Goal: Transaction & Acquisition: Download file/media

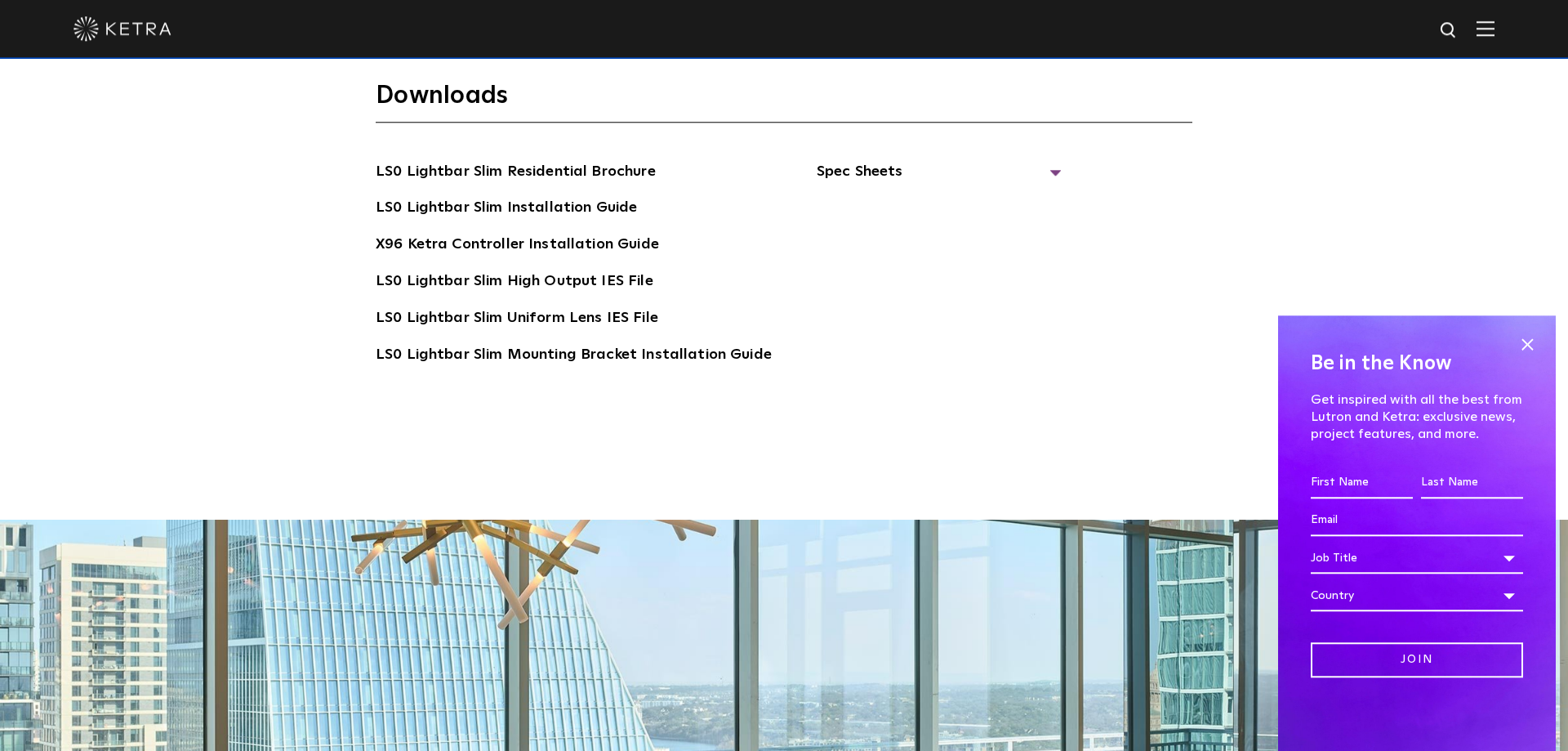
scroll to position [3335, 0]
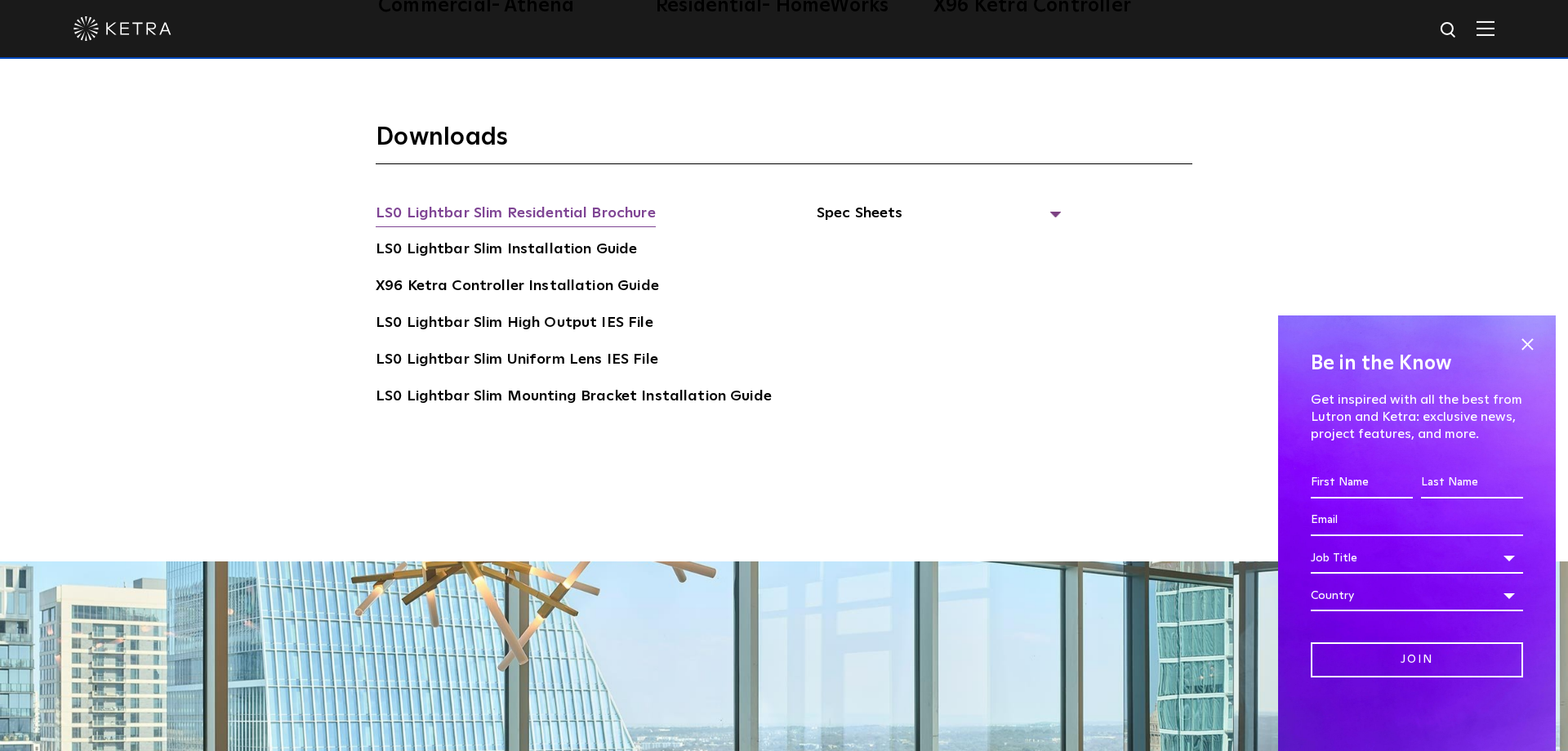
click at [474, 219] on link "LS0 Lightbar Slim Residential Brochure" at bounding box center [516, 214] width 280 height 26
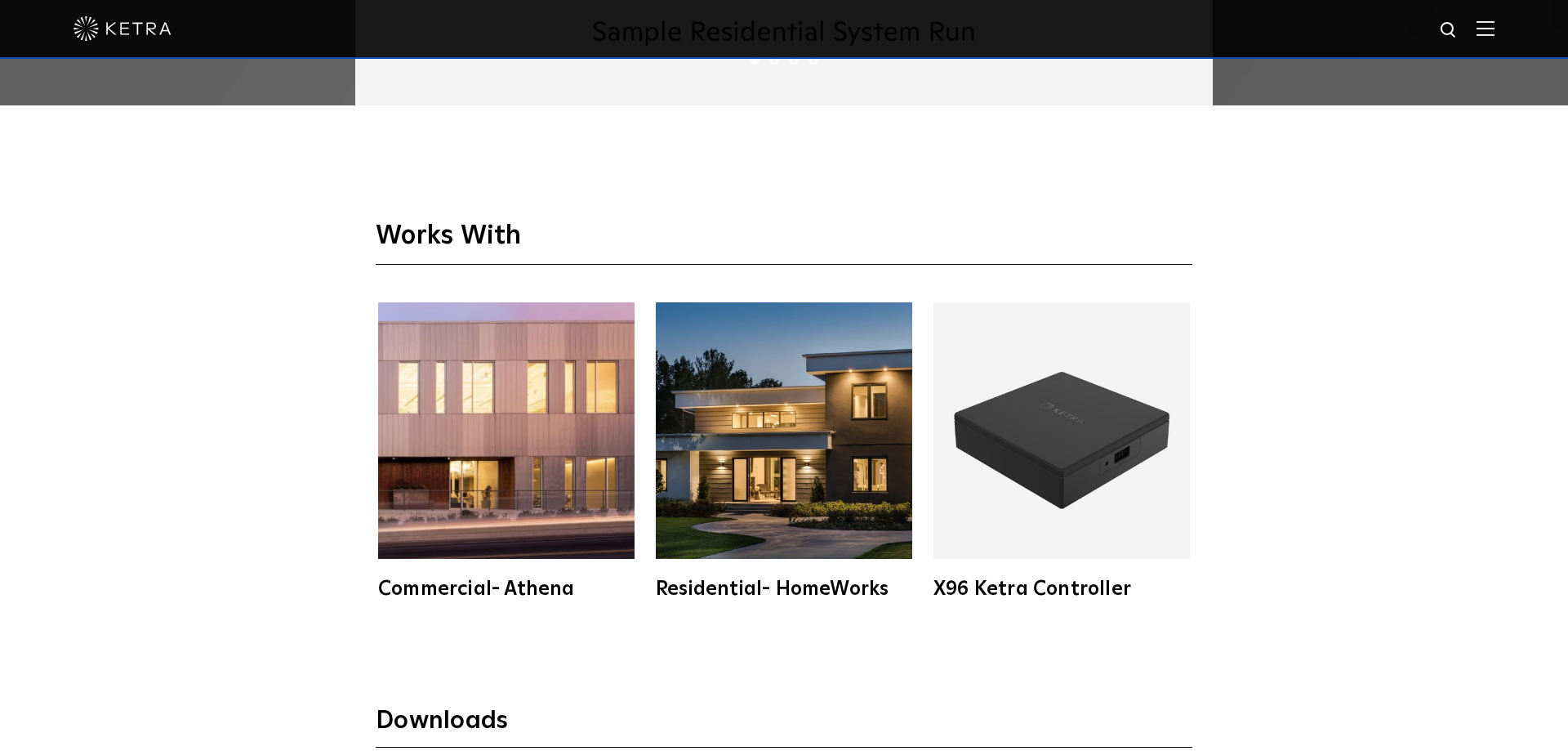
scroll to position [3335, 0]
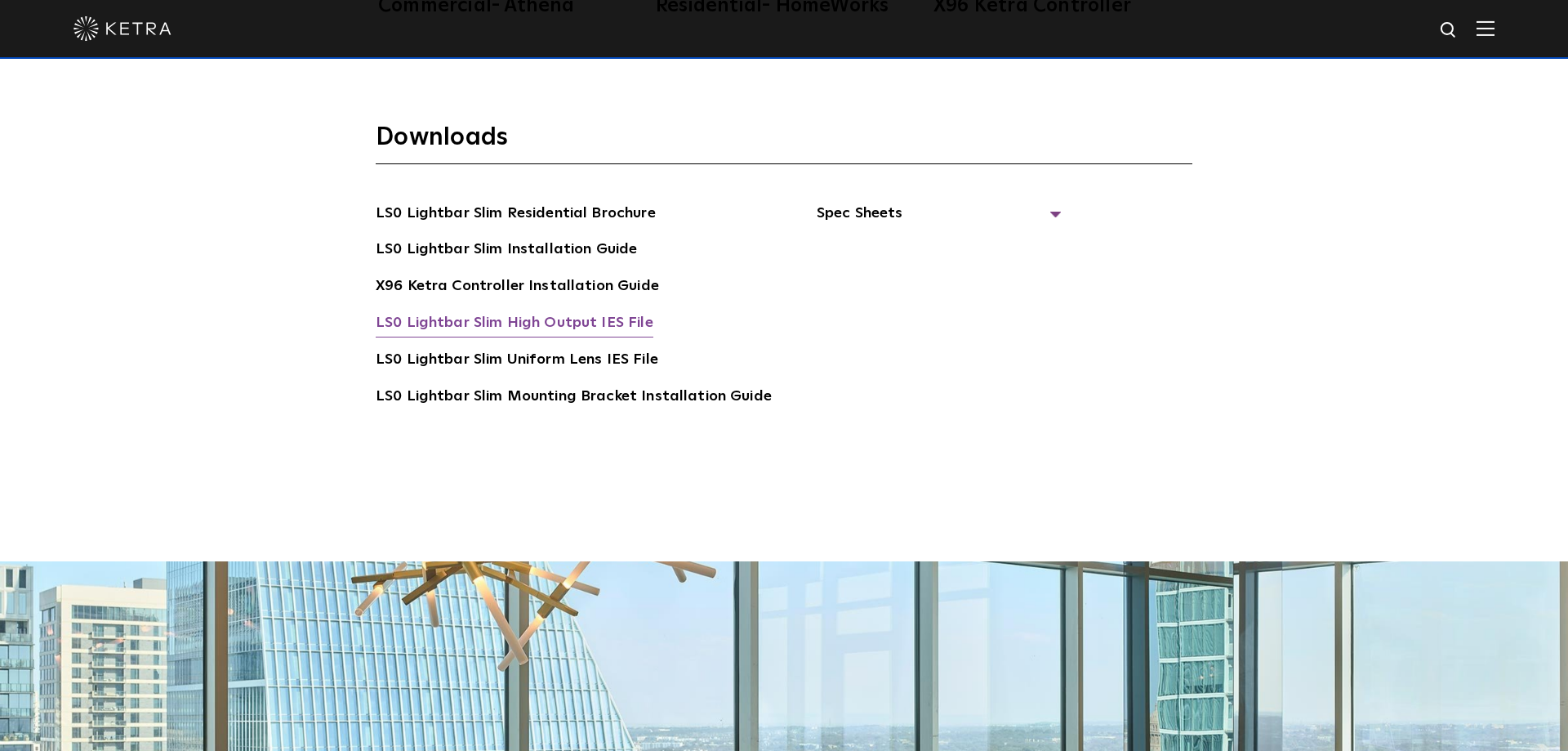
click at [574, 313] on link "LS0 Lightbar Slim High Output IES File" at bounding box center [514, 324] width 277 height 26
click at [269, 240] on div "Downloads LS0 Lightbar Slim Residential Brochure LS0 Lightbar Slim Installation…" at bounding box center [784, 315] width 1568 height 493
click at [545, 207] on link "LS0 Lightbar Slim Residential Brochure" at bounding box center [516, 214] width 280 height 26
click at [895, 206] on span "Spec Sheets" at bounding box center [938, 220] width 245 height 36
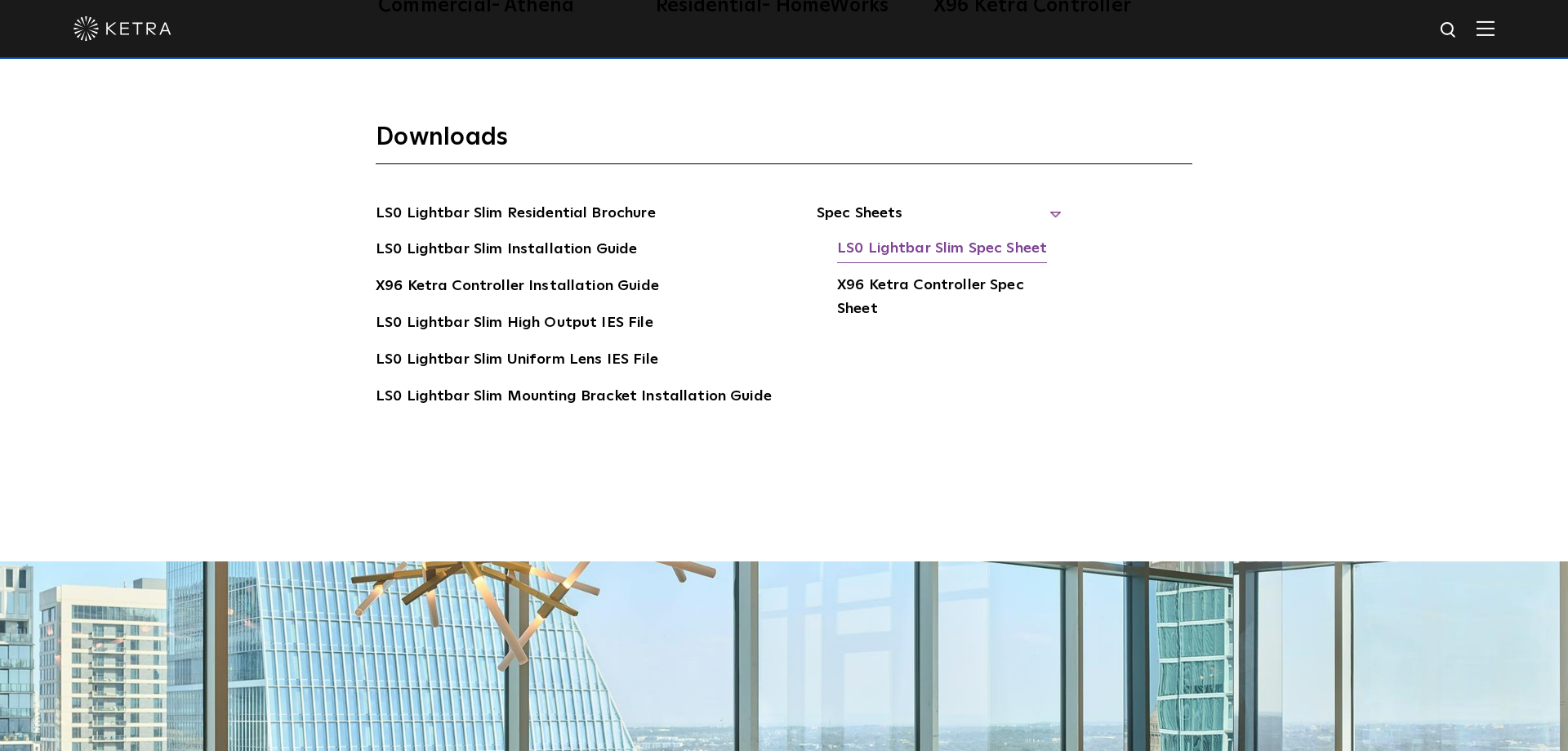
click at [901, 245] on link "LS0 Lightbar Slim Spec Sheet" at bounding box center [942, 249] width 210 height 26
